Goal: Task Accomplishment & Management: Manage account settings

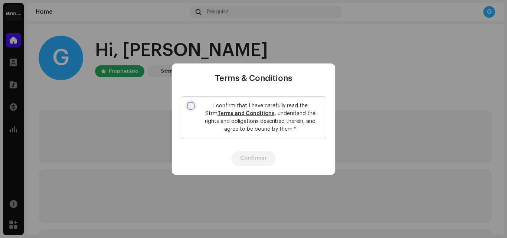
click at [188, 107] on input "I confirm that I have carefully read the Strm Terms and Conditions , understand…" at bounding box center [190, 105] width 7 height 7
checkbox input "true"
click at [247, 158] on button "Confirmar" at bounding box center [253, 158] width 44 height 15
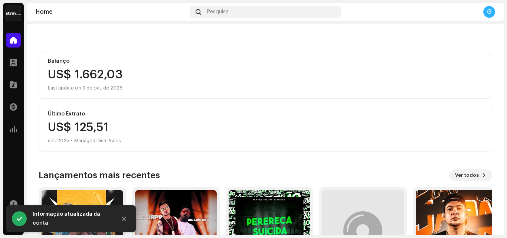
scroll to position [74, 0]
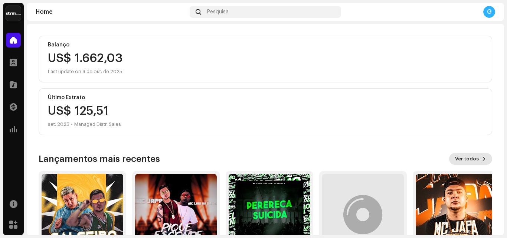
click at [465, 161] on span "Ver todos" at bounding box center [467, 158] width 24 height 15
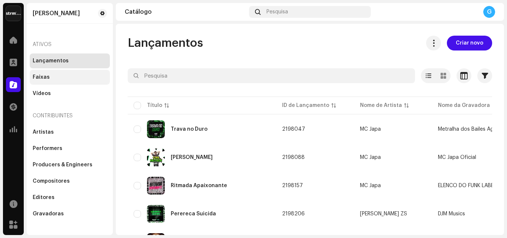
click at [46, 79] on div "Faixas" at bounding box center [41, 77] width 17 height 6
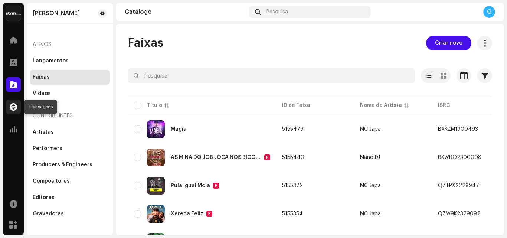
click at [13, 108] on span at bounding box center [13, 107] width 7 height 6
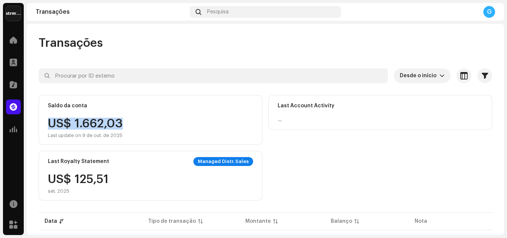
drag, startPoint x: 48, startPoint y: 121, endPoint x: 128, endPoint y: 122, distance: 79.4
click at [128, 122] on div "US$ 1.662,03 Last update on 9 de out. de 2025" at bounding box center [150, 128] width 205 height 21
copy div "US$ 1.662,03"
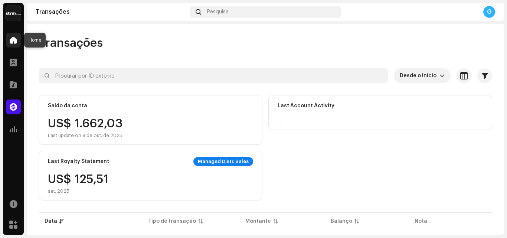
click at [13, 40] on span at bounding box center [13, 40] width 7 height 6
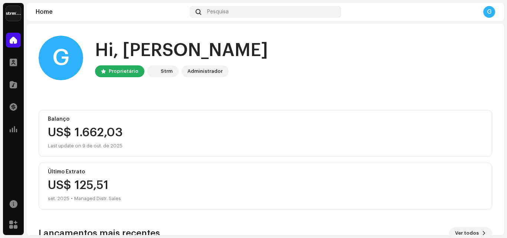
click at [9, 13] on img at bounding box center [13, 13] width 15 height 15
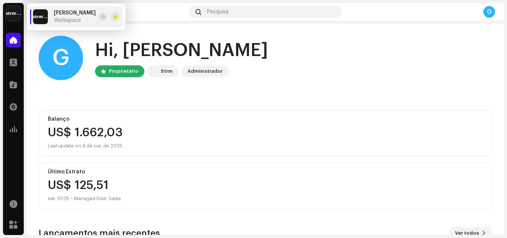
click at [96, 12] on span "[PERSON_NAME]" at bounding box center [75, 13] width 42 height 6
click at [105, 18] on span at bounding box center [103, 17] width 4 height 6
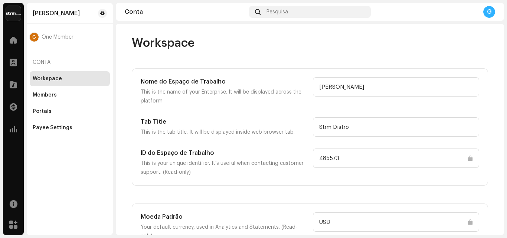
scroll to position [37, 0]
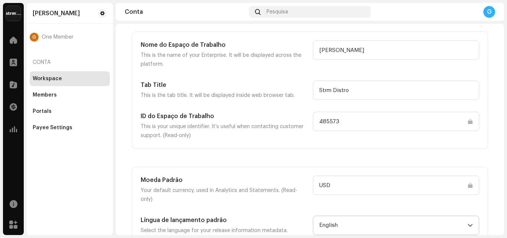
click at [471, 216] on p-select "English" at bounding box center [396, 224] width 166 height 19
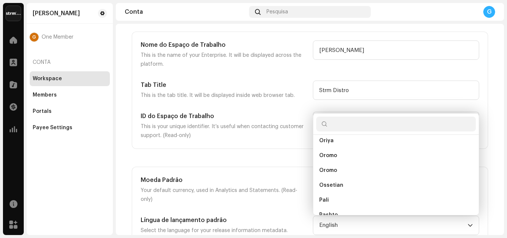
scroll to position [1992, 0]
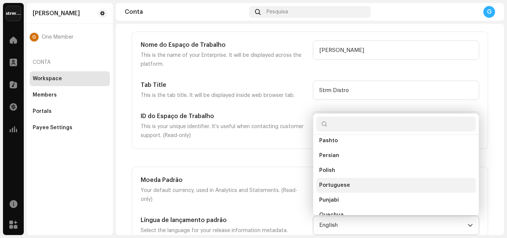
click at [362, 178] on li "Portuguese" at bounding box center [395, 185] width 159 height 15
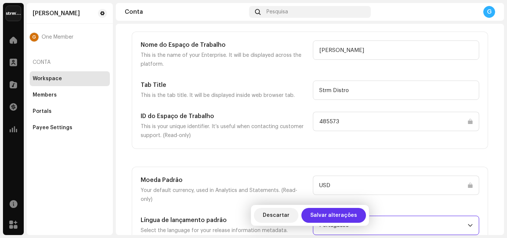
click at [326, 215] on span "Salvar alterações" at bounding box center [333, 215] width 47 height 15
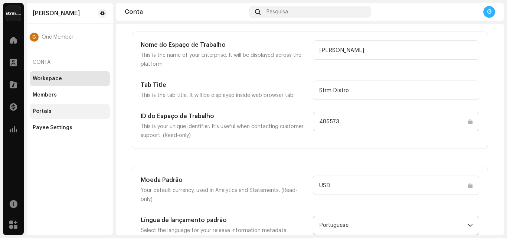
click at [37, 110] on div "Portals" at bounding box center [42, 111] width 19 height 6
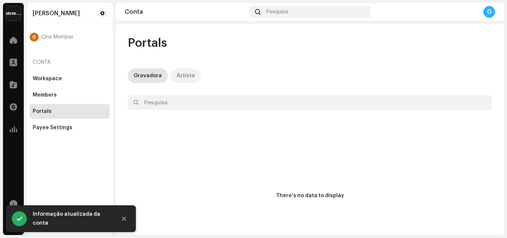
click at [178, 76] on div "Artista" at bounding box center [186, 75] width 18 height 15
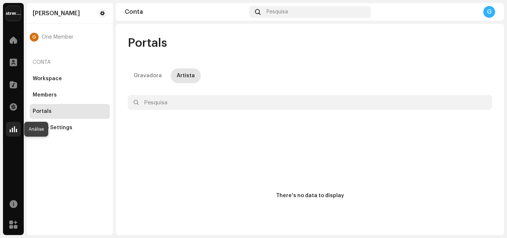
click at [11, 129] on span at bounding box center [13, 129] width 7 height 6
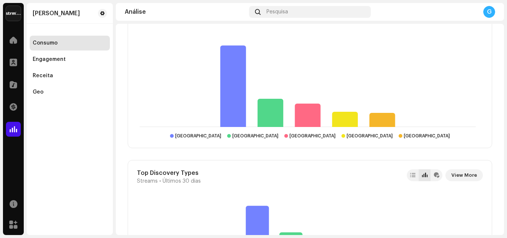
scroll to position [1187, 0]
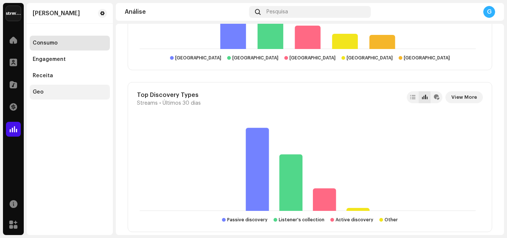
click at [40, 93] on div "Geo" at bounding box center [38, 92] width 11 height 6
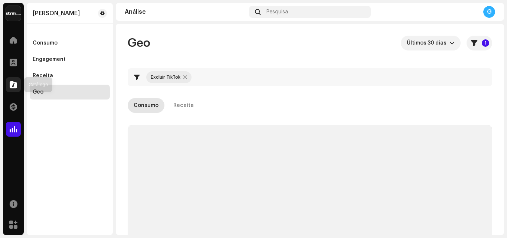
checkbox input "true"
